Goal: Use online tool/utility: Utilize a website feature to perform a specific function

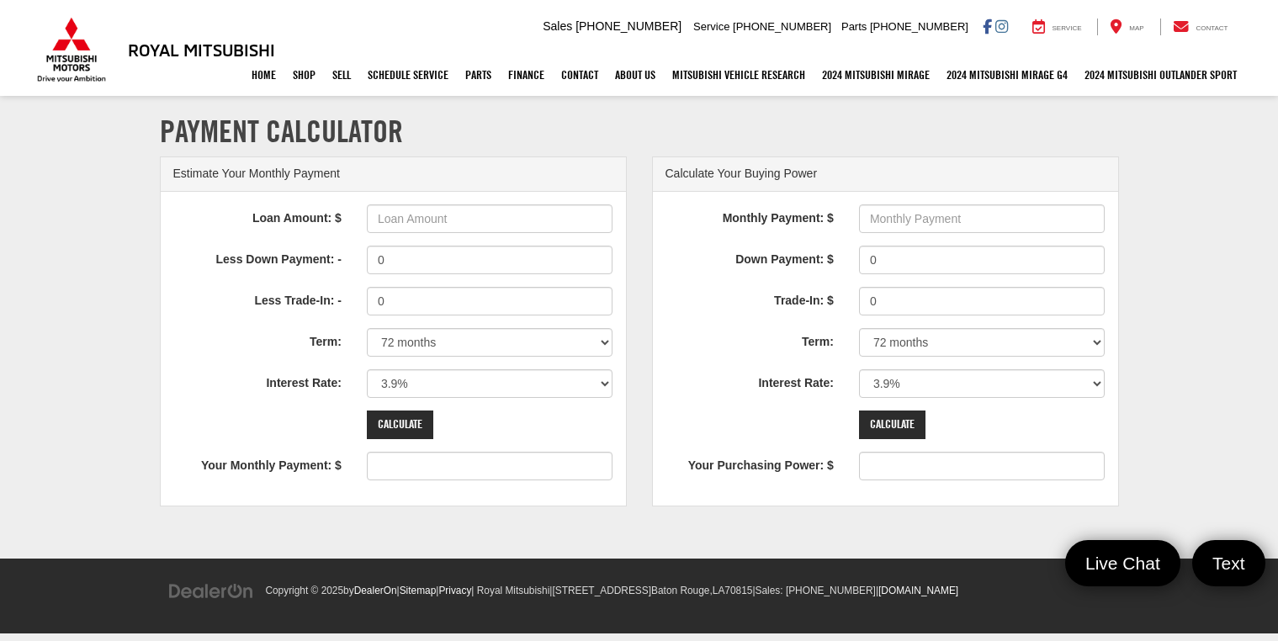
click at [541, 215] on input "Loan Amount: $" at bounding box center [490, 218] width 247 height 29
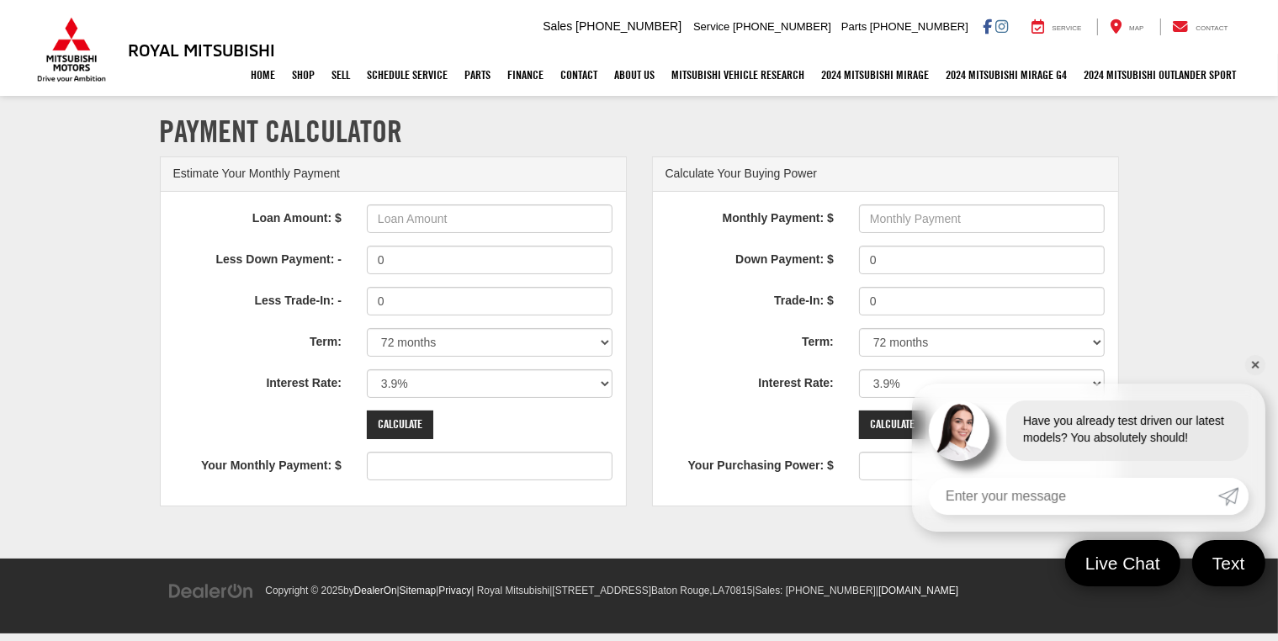
click at [541, 215] on input "Loan Amount: $" at bounding box center [490, 218] width 247 height 29
type input "66000"
type input "1030"
click at [543, 266] on input "0" at bounding box center [490, 260] width 247 height 29
type input "0"
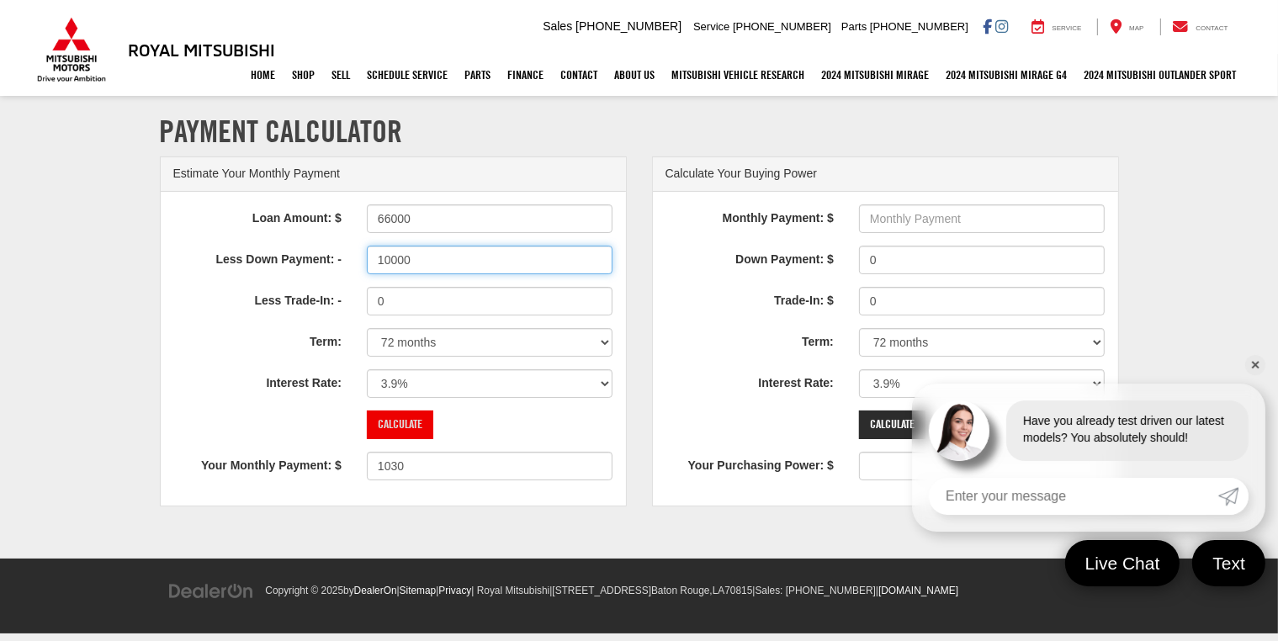
type input "10000"
type input "874"
click at [413, 421] on input "Calculate" at bounding box center [400, 425] width 66 height 29
click at [1262, 357] on section "Payment Calculator Estimate Your Monthly Payment Loan Amount: $ 66000 Less Down…" at bounding box center [639, 328] width 1278 height 461
click at [1254, 365] on link "✕" at bounding box center [1255, 365] width 20 height 20
